Goal: Task Accomplishment & Management: Manage account settings

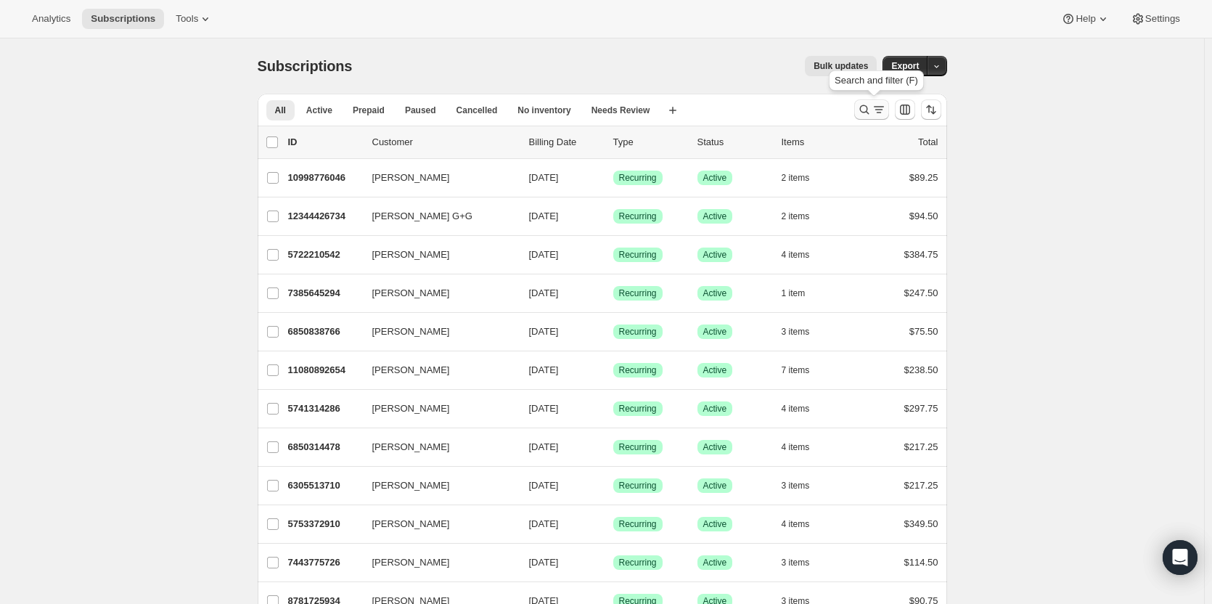
click at [872, 106] on icon "Search and filter results" at bounding box center [864, 109] width 15 height 15
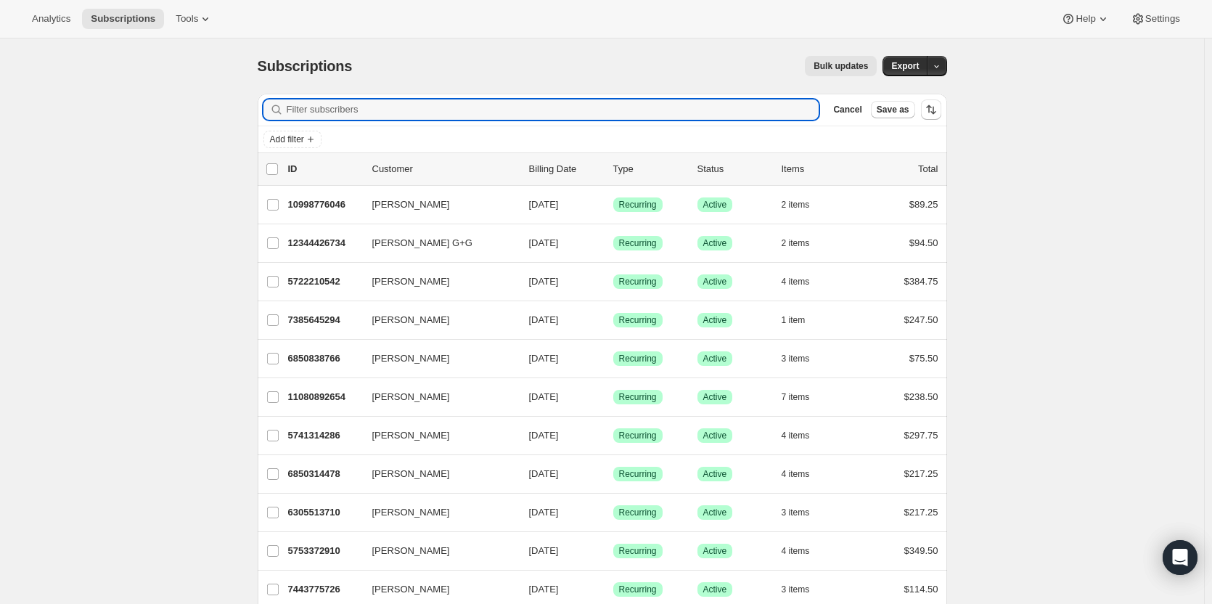
drag, startPoint x: 381, startPoint y: 112, endPoint x: 376, endPoint y: 121, distance: 10.7
click at [376, 121] on div "Filter subscribers Cancel Save as" at bounding box center [603, 110] width 690 height 32
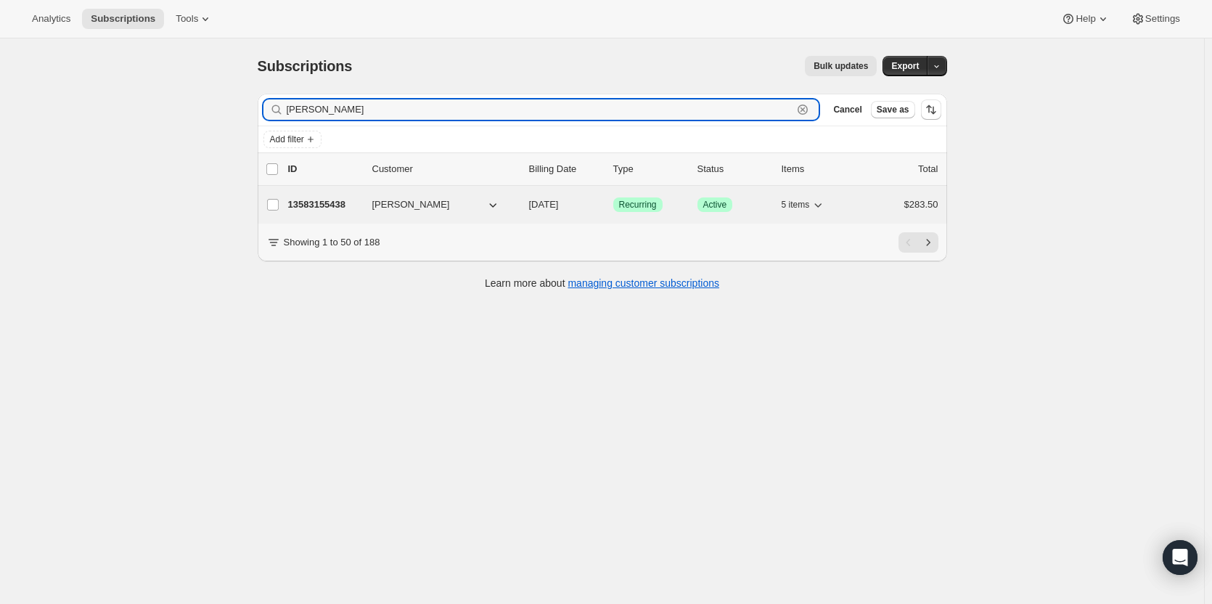
type input "[PERSON_NAME]"
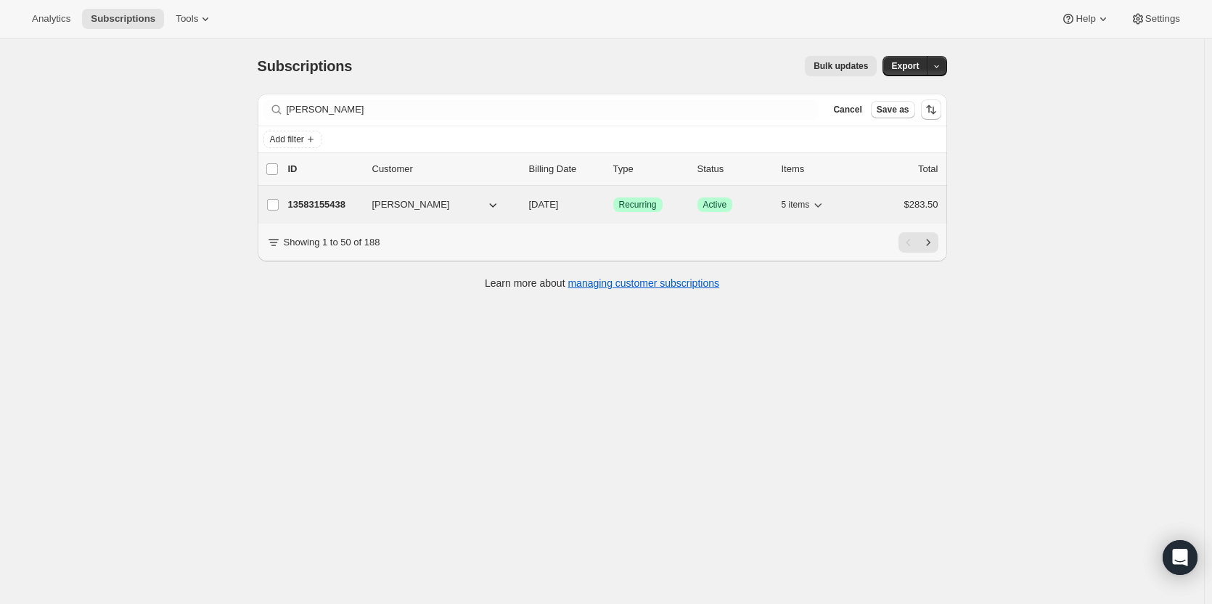
click at [345, 204] on p "13583155438" at bounding box center [324, 204] width 73 height 15
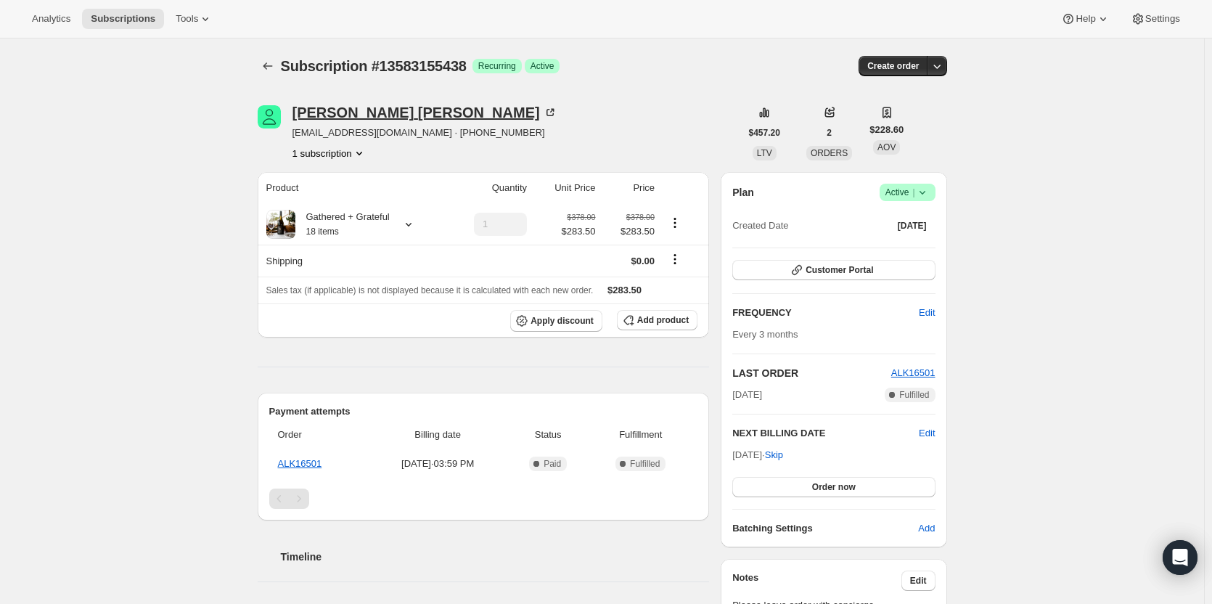
click at [334, 115] on div "[PERSON_NAME]" at bounding box center [425, 112] width 265 height 15
click at [678, 263] on icon "Shipping actions" at bounding box center [675, 259] width 15 height 15
click at [1127, 174] on div "Subscription #13583155438. This page is ready Subscription #13583155438 Success…" at bounding box center [602, 529] width 1204 height 983
